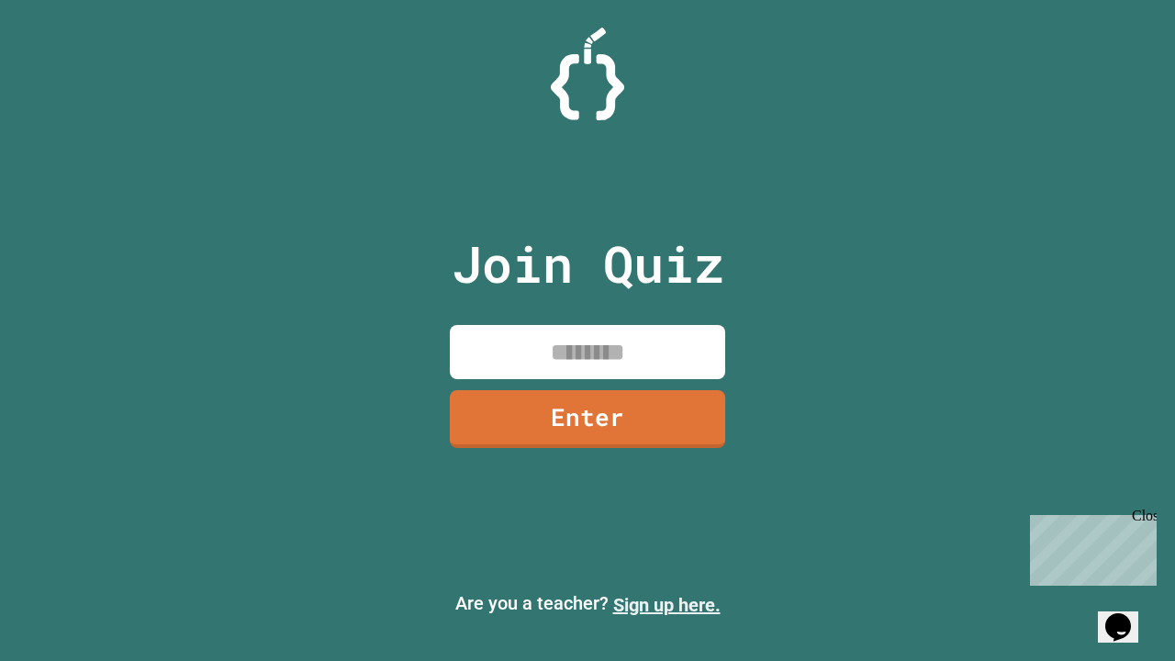
click at [666, 605] on link "Sign up here." at bounding box center [666, 605] width 107 height 22
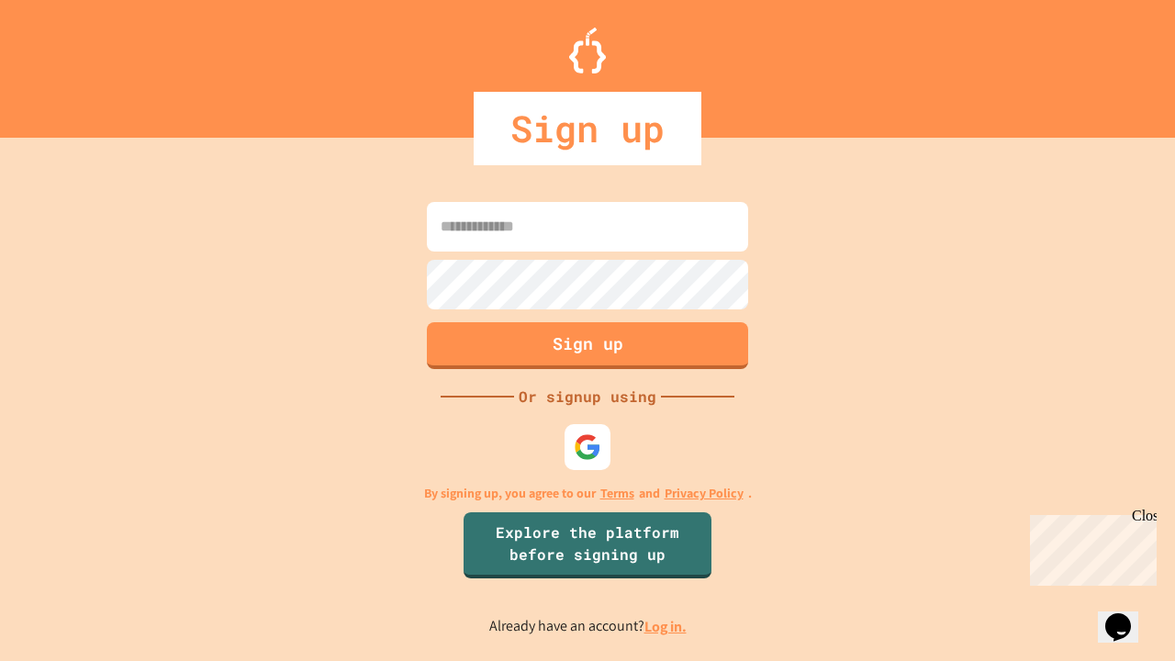
click at [666, 626] on link "Log in." at bounding box center [665, 626] width 42 height 19
